Goal: Information Seeking & Learning: Learn about a topic

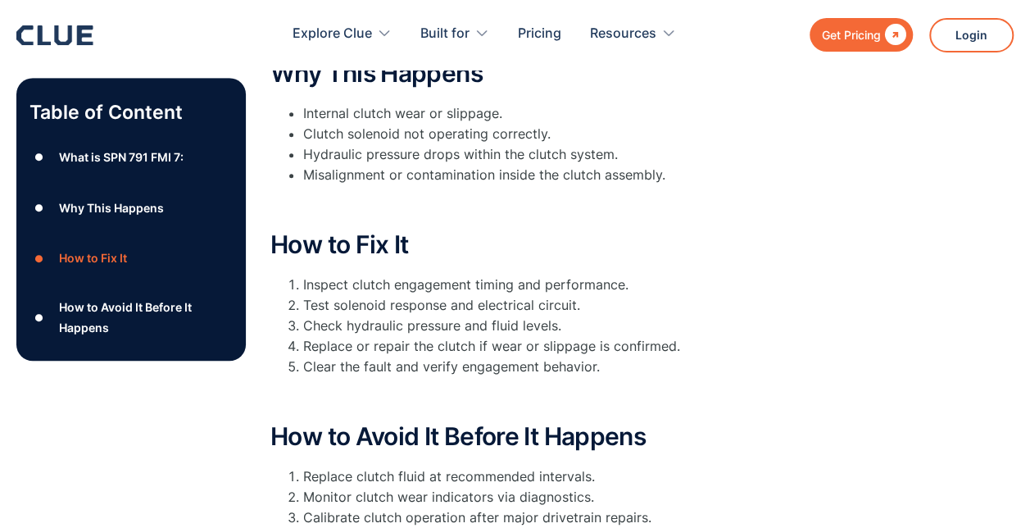
scroll to position [656, 0]
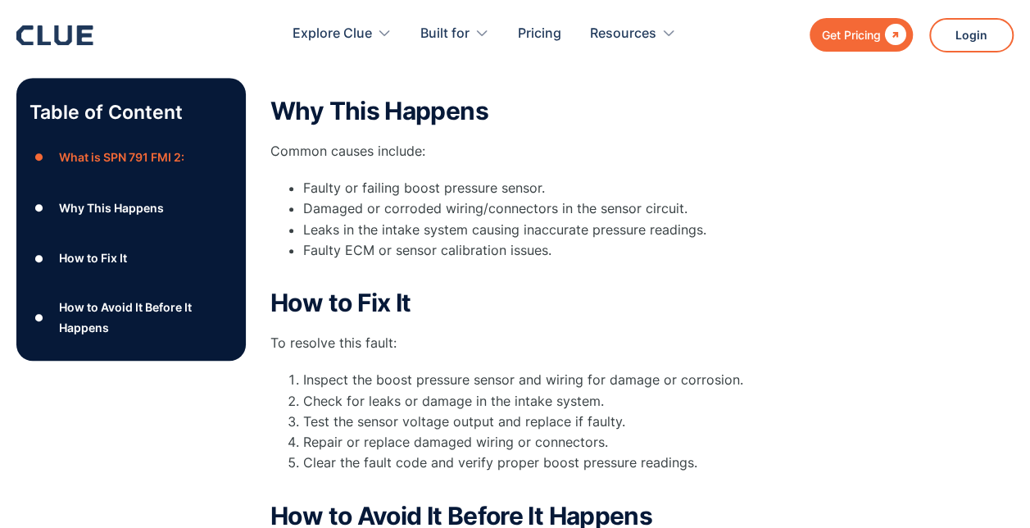
scroll to position [246, 0]
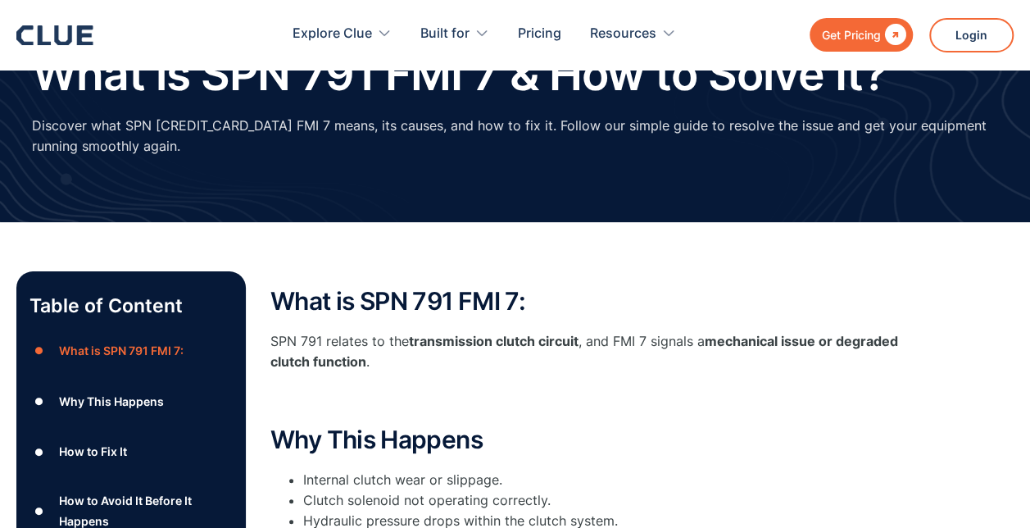
scroll to position [164, 0]
